Goal: Contribute content: Add original content to the website for others to see

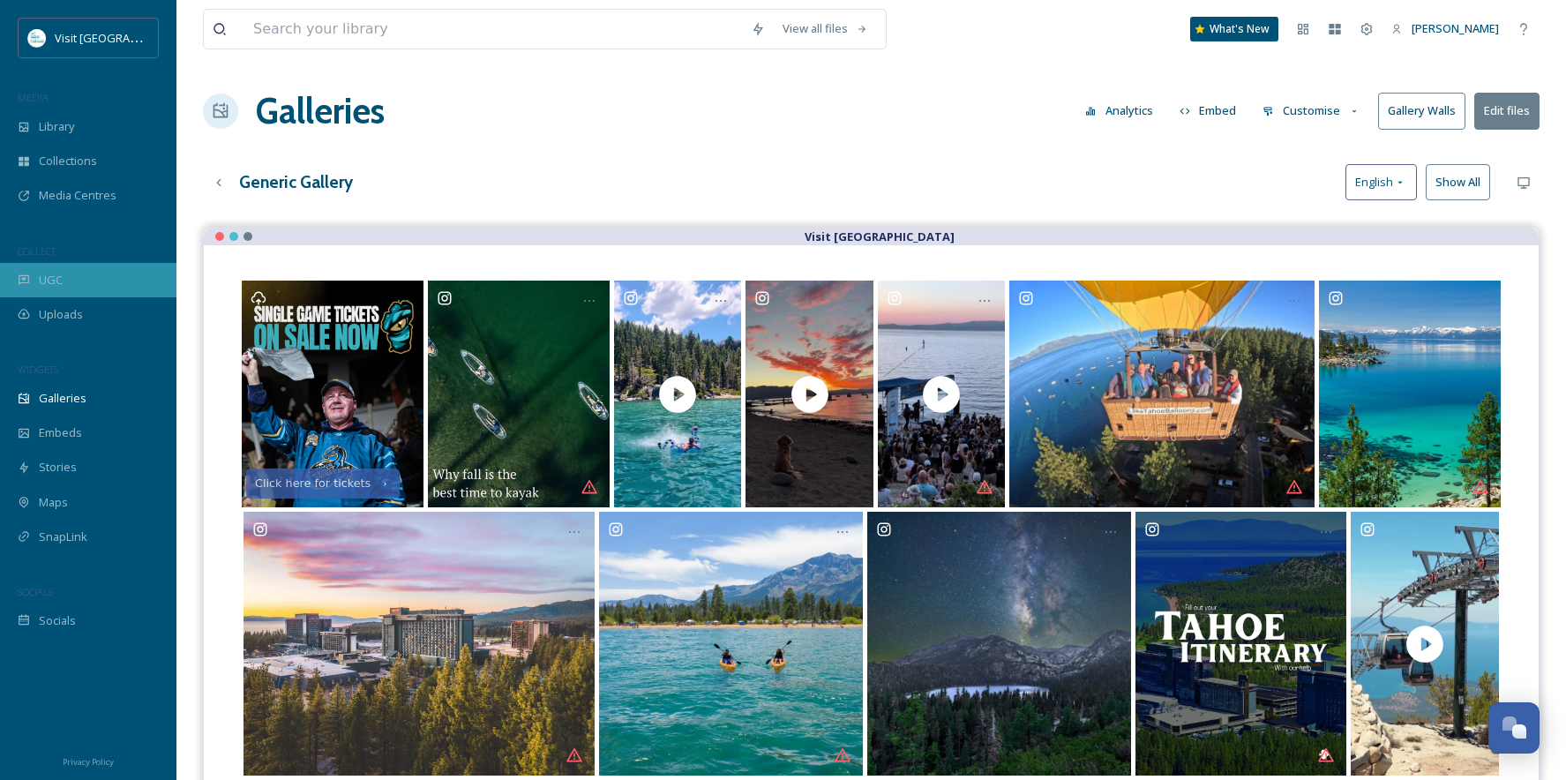
click at [60, 289] on div "UGC" at bounding box center [88, 280] width 176 height 34
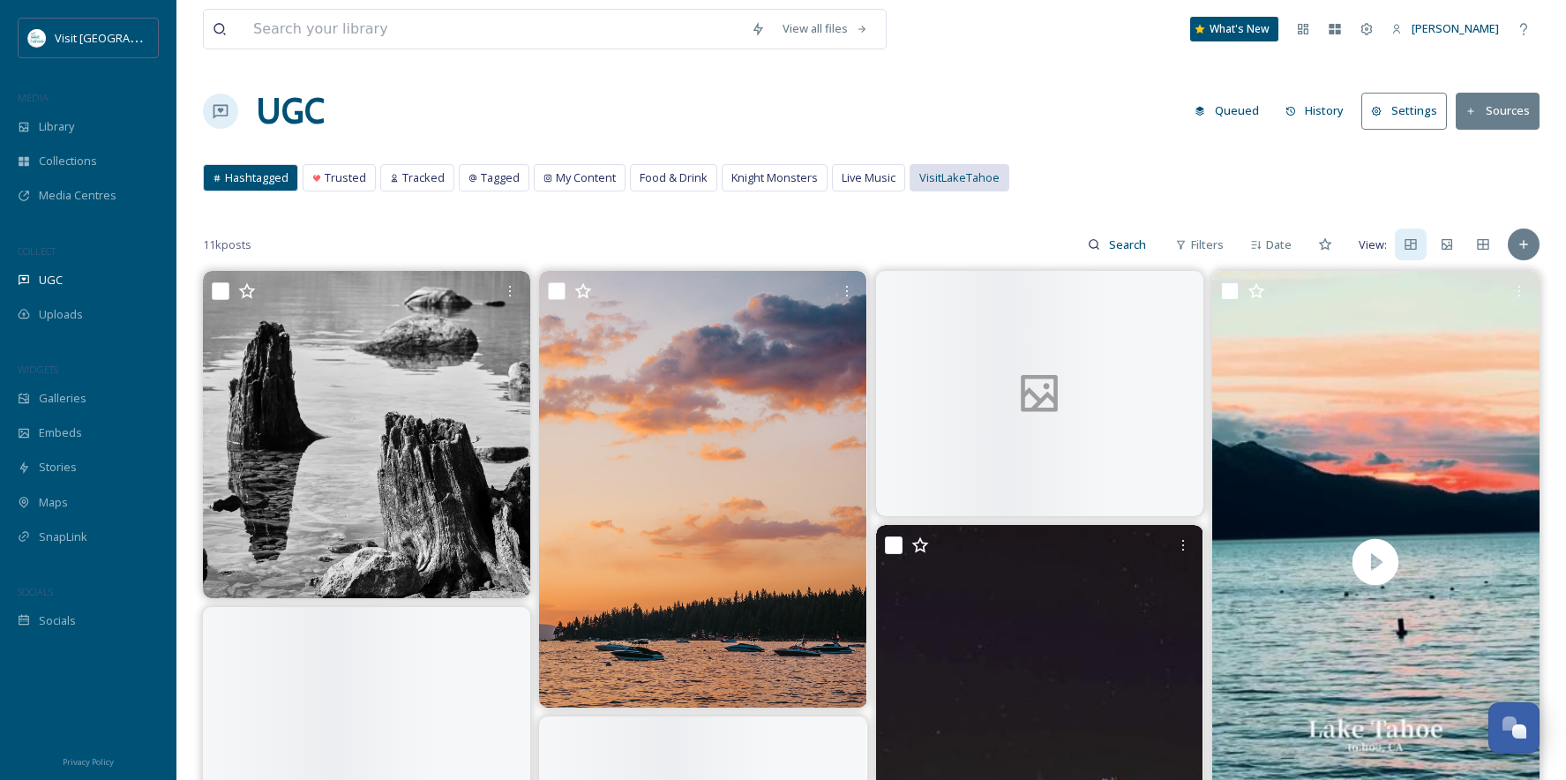
click at [951, 177] on span "VisitLakeTahoe" at bounding box center [959, 177] width 80 height 17
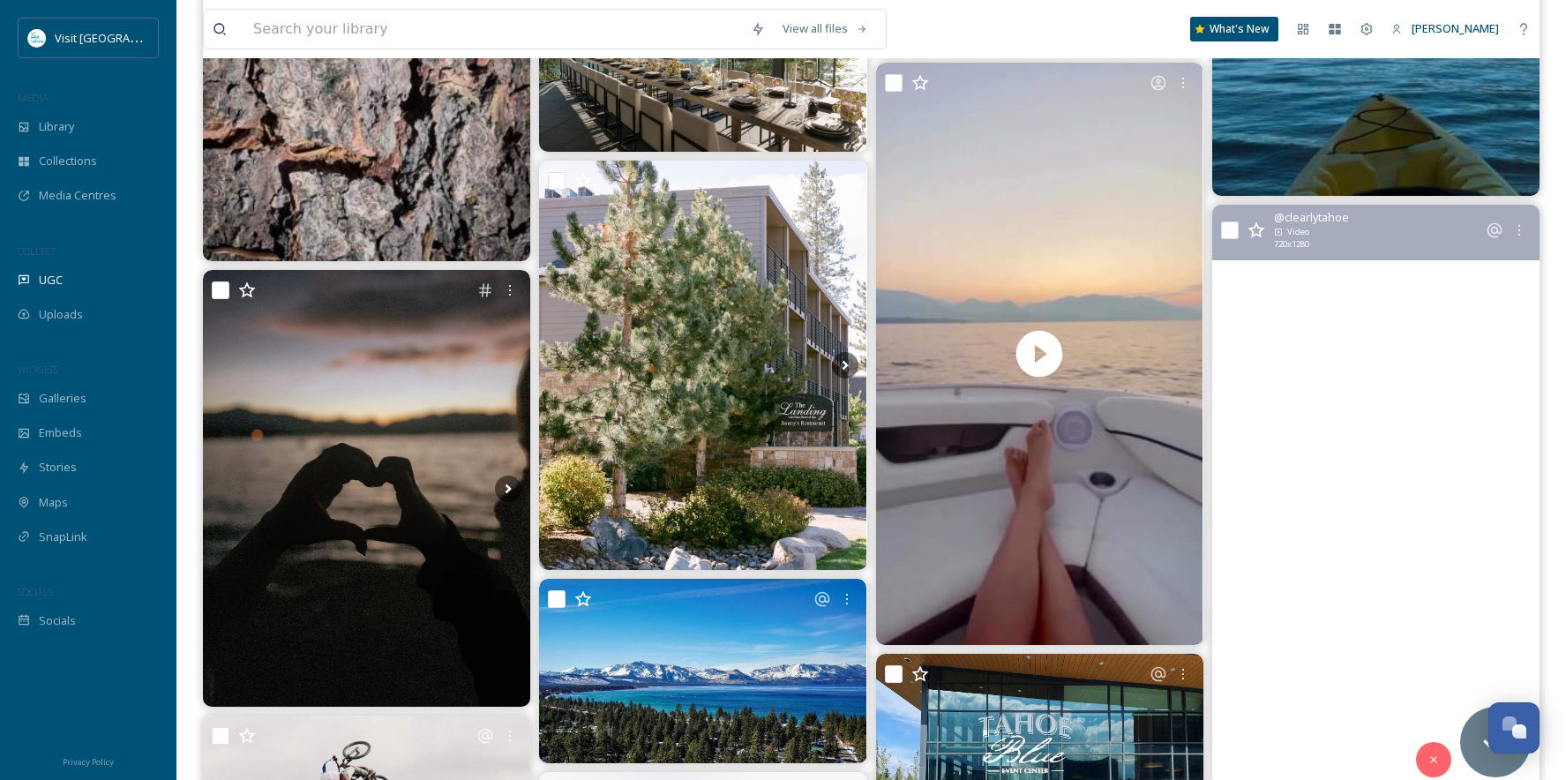
scroll to position [2294, 0]
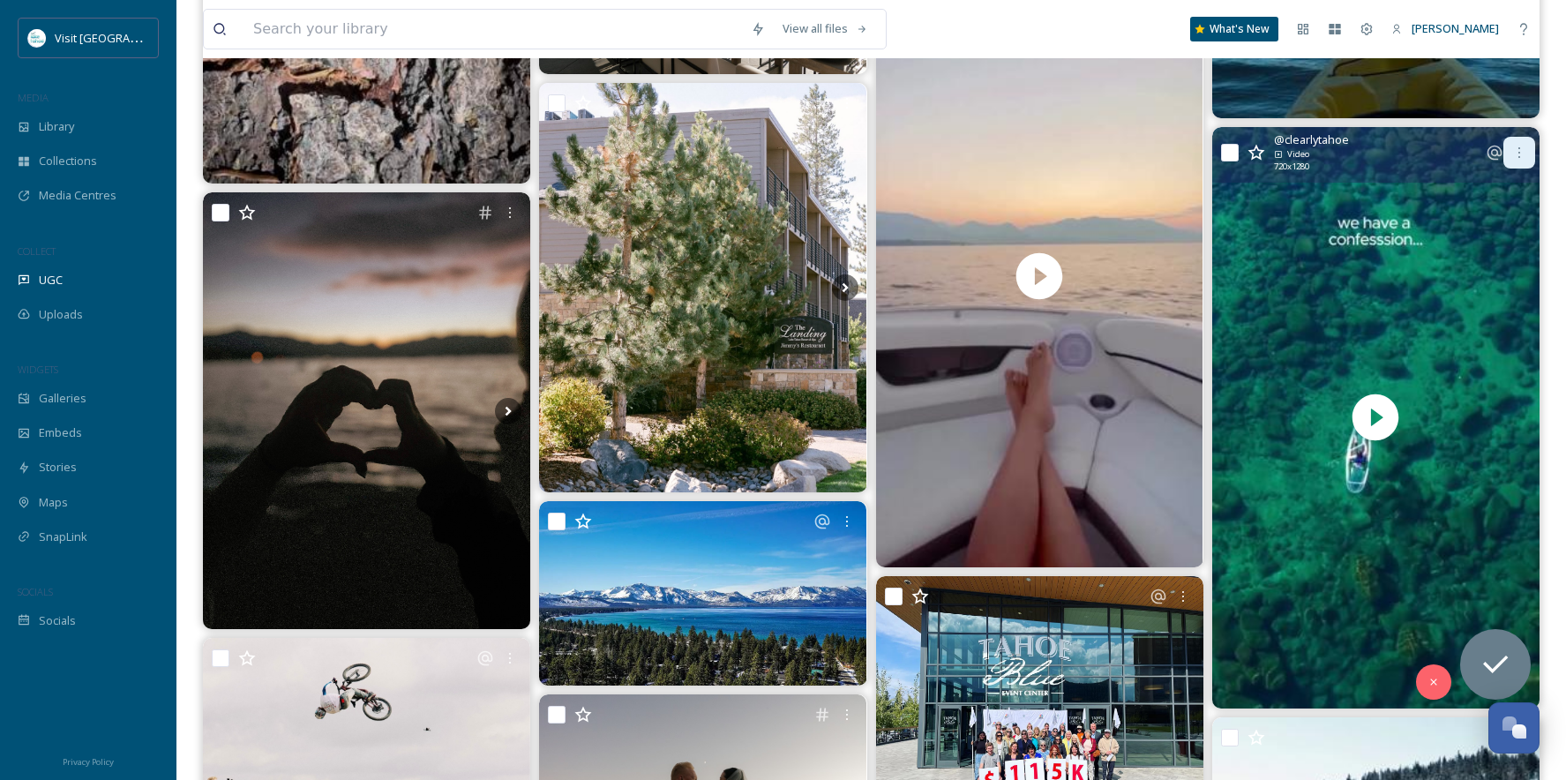
click at [1517, 155] on icon at bounding box center [1519, 153] width 14 height 14
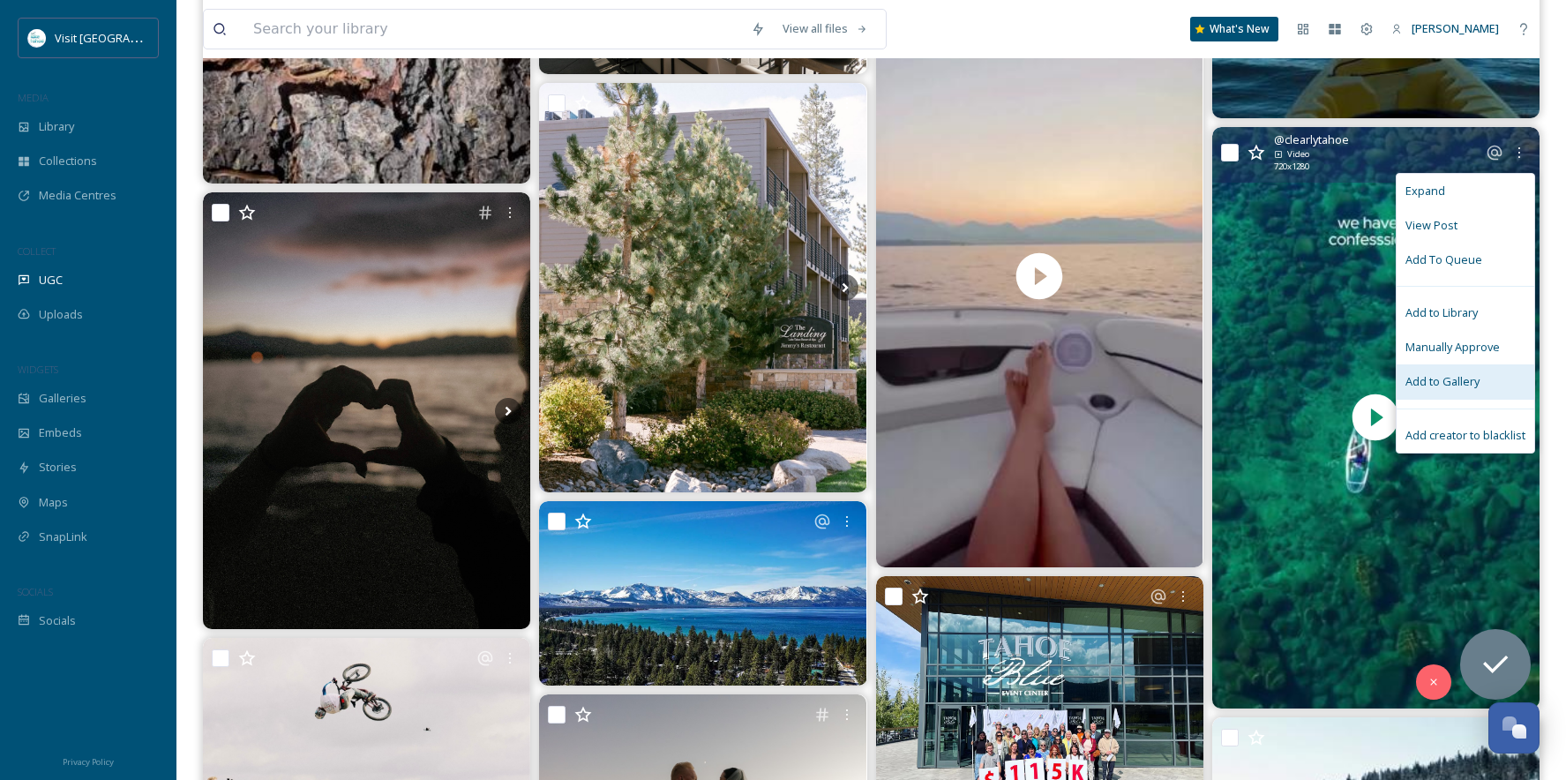
click at [1450, 372] on div "Add to Gallery" at bounding box center [1466, 381] width 138 height 34
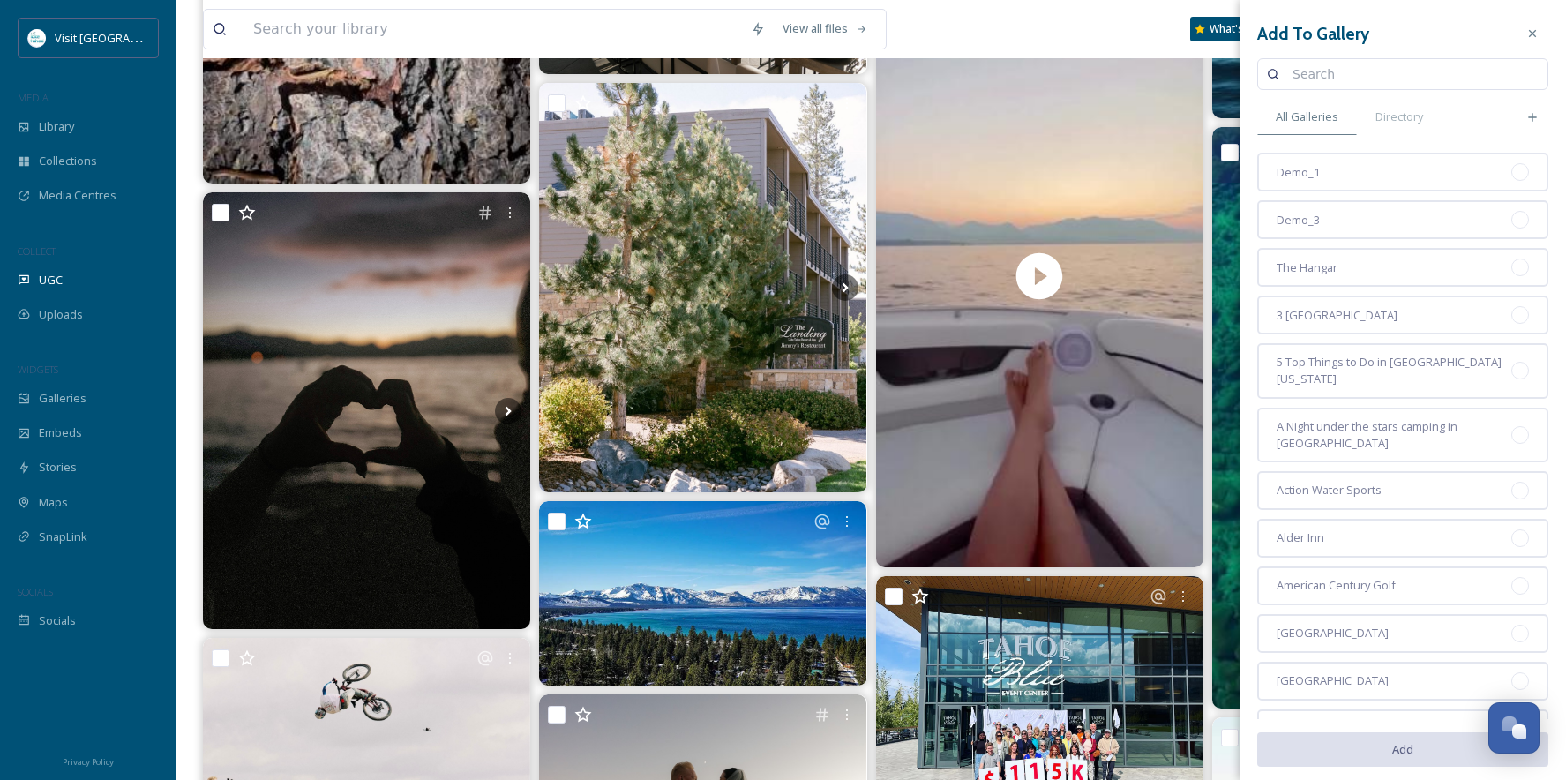
click at [1388, 82] on input at bounding box center [1411, 73] width 255 height 35
type input "generic"
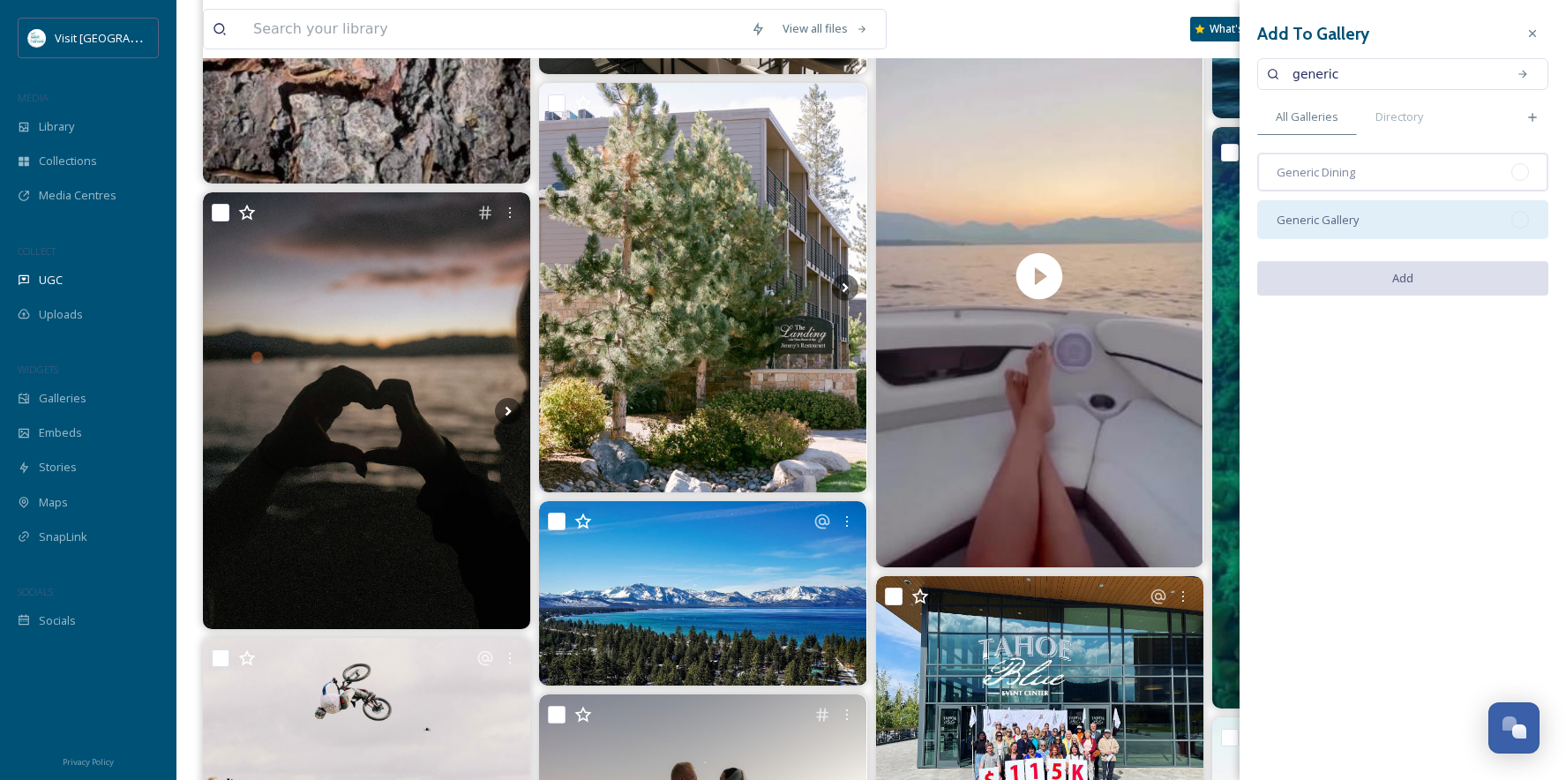
click at [1525, 225] on div at bounding box center [1520, 220] width 18 height 18
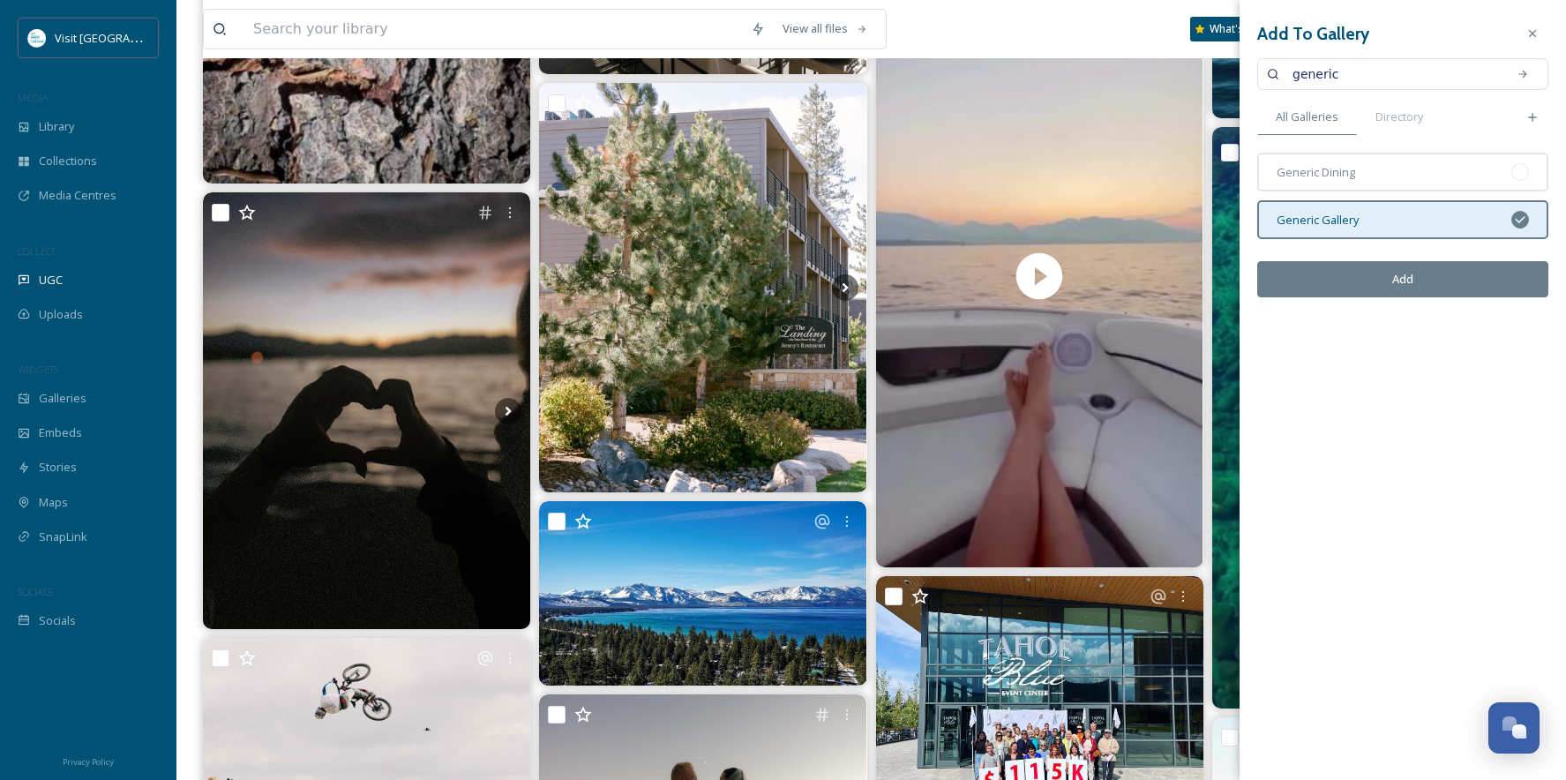
click at [1416, 279] on button "Add" at bounding box center [1402, 279] width 291 height 36
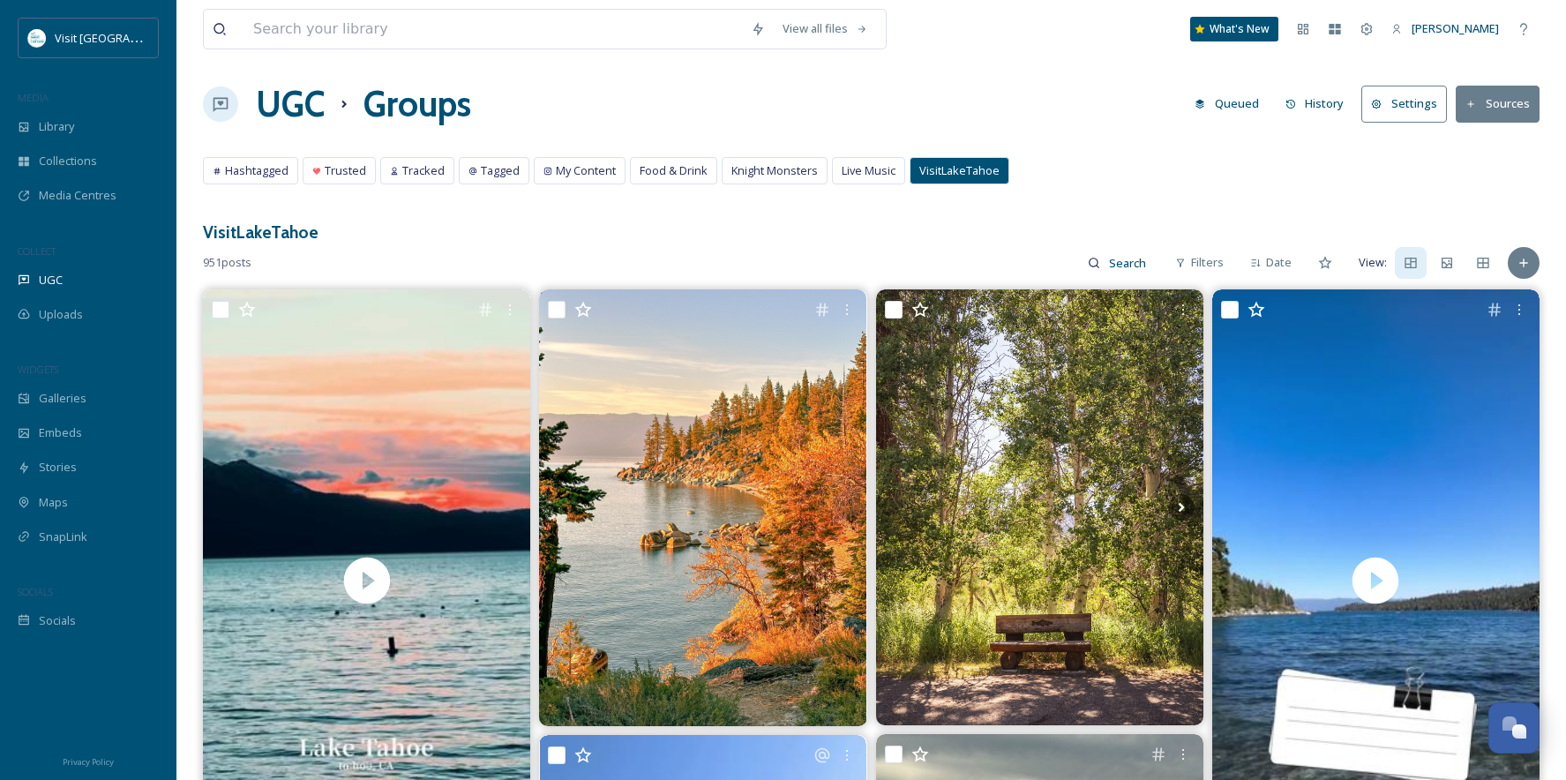
scroll to position [0, 0]
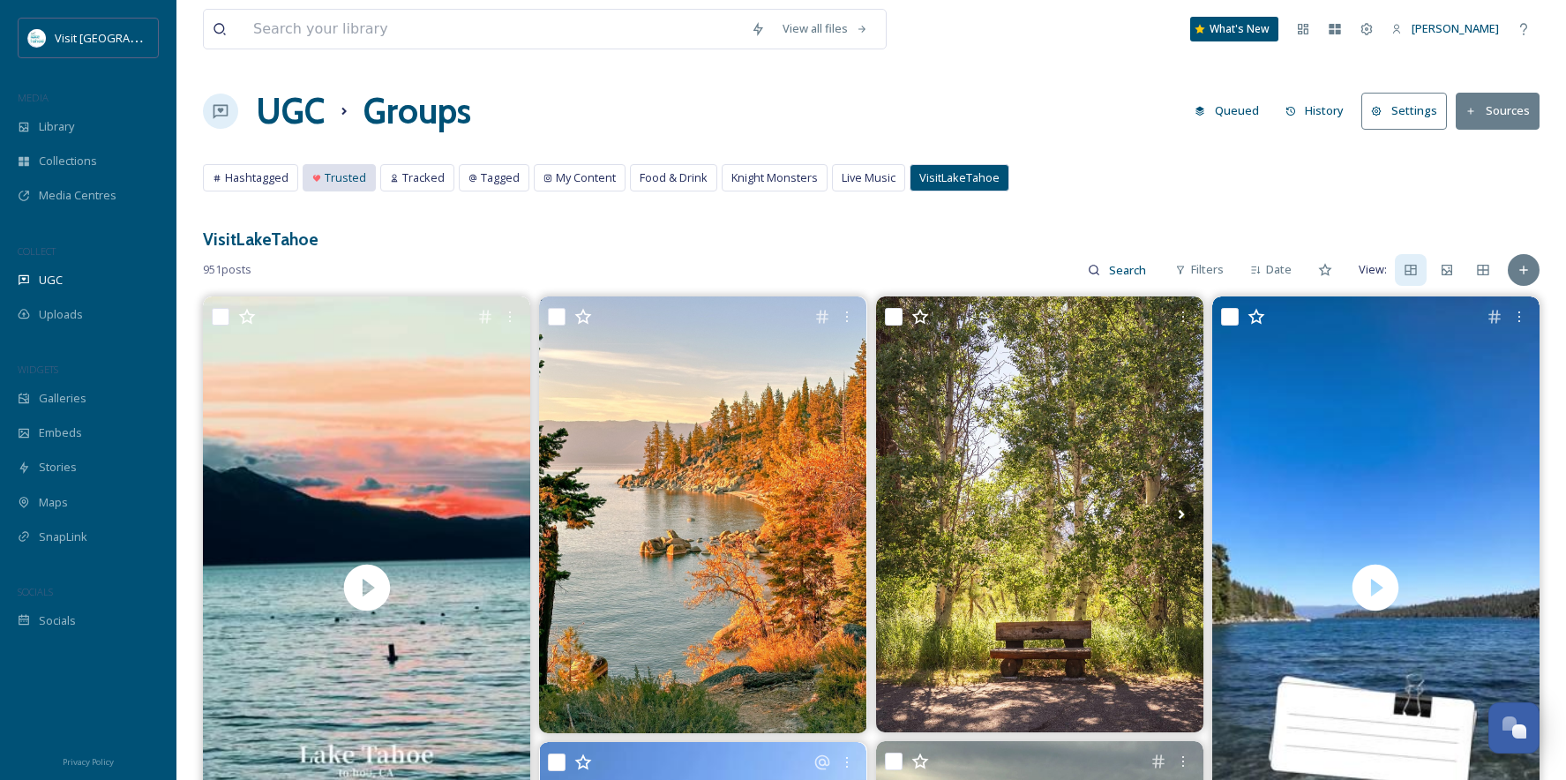
click at [348, 171] on span "Trusted" at bounding box center [345, 177] width 41 height 17
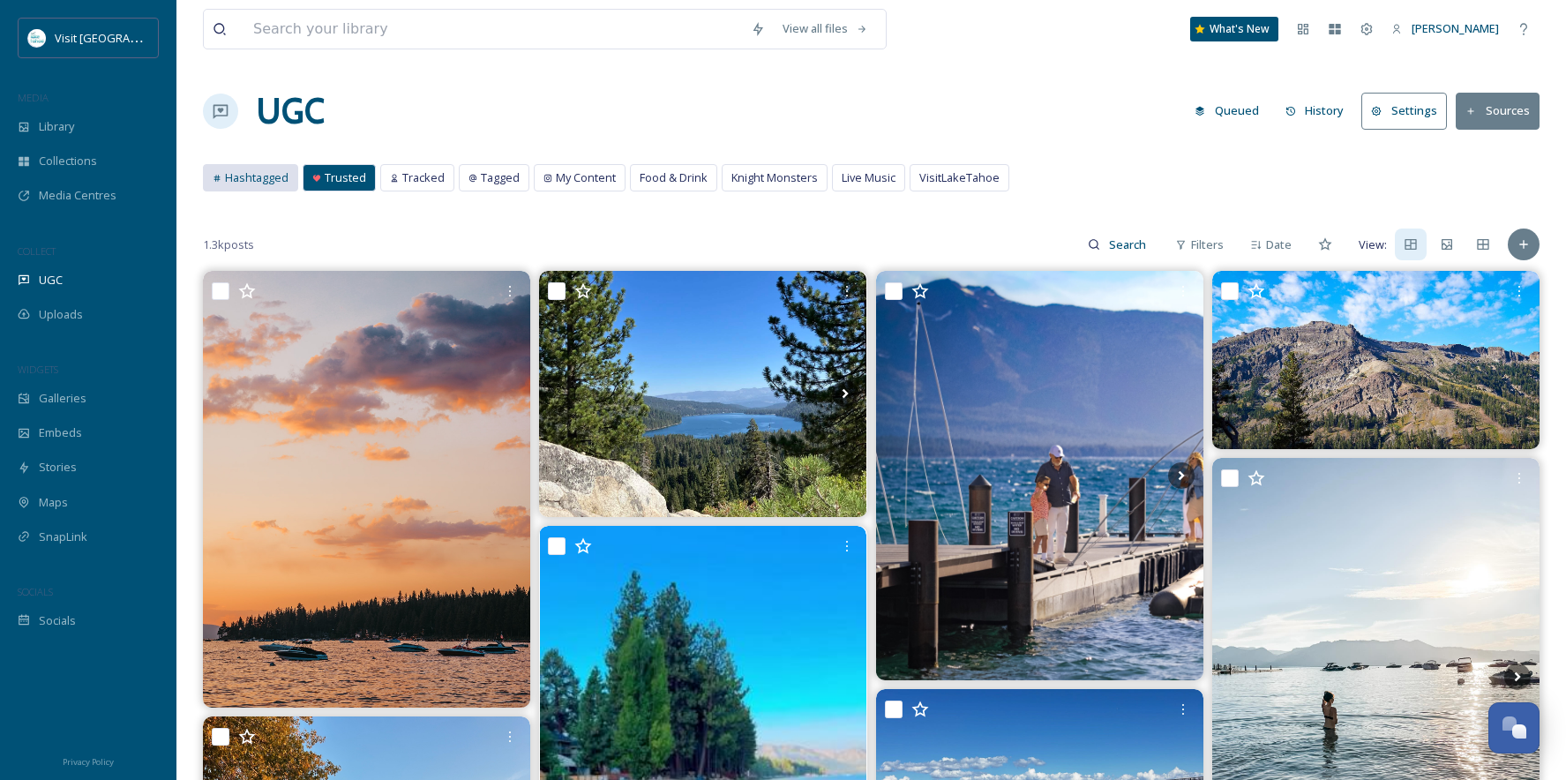
click at [258, 177] on span "Hashtagged" at bounding box center [257, 177] width 64 height 17
